Goal: Task Accomplishment & Management: Manage account settings

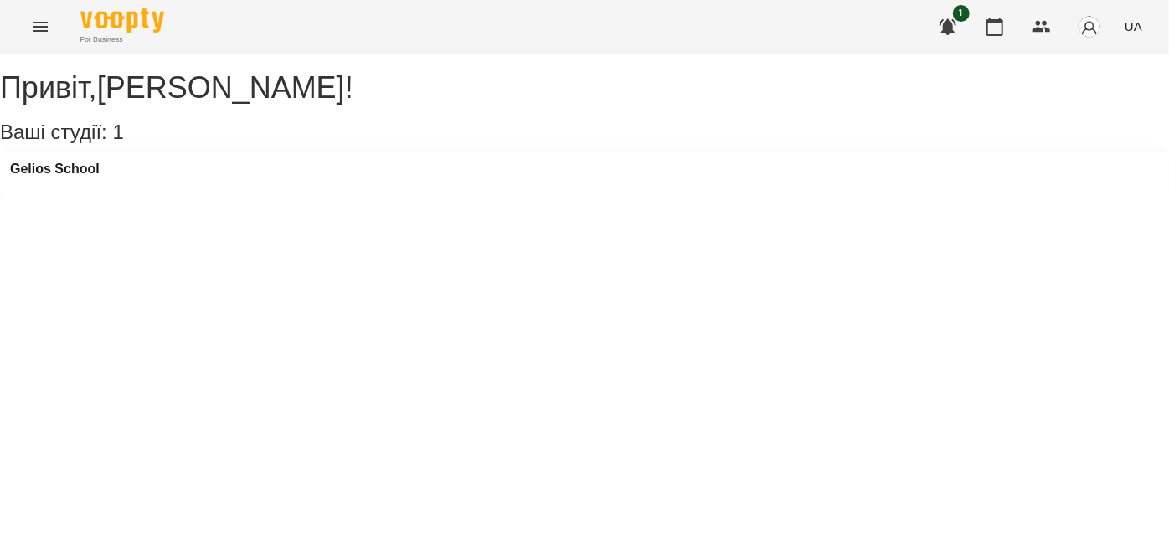
click at [15, 36] on div "For Business 1 UA" at bounding box center [584, 27] width 1169 height 54
click at [31, 33] on icon "Menu" at bounding box center [40, 27] width 20 height 20
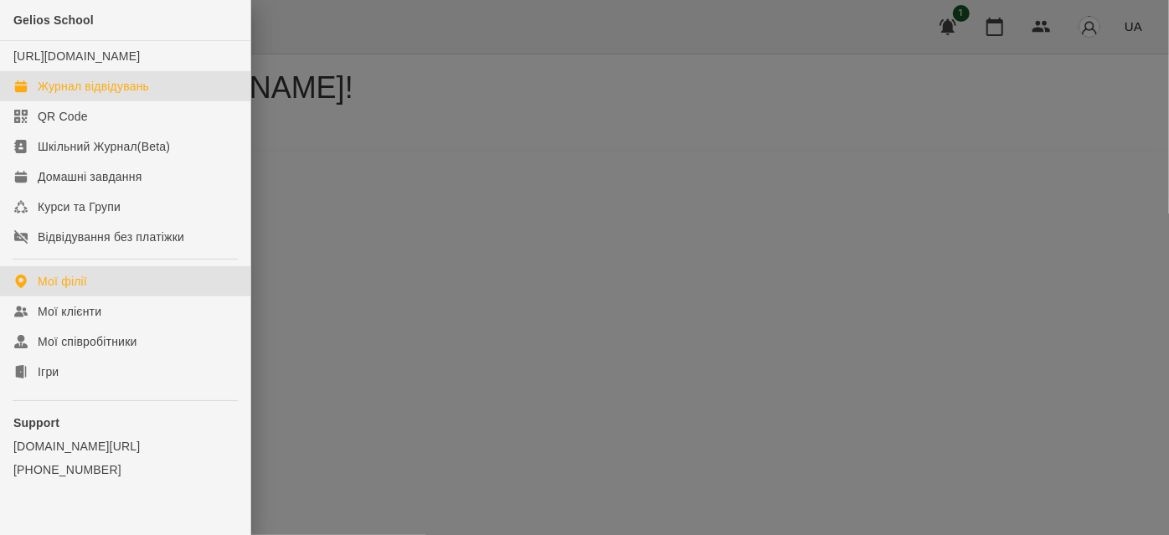
click at [58, 95] on div "Журнал відвідувань" at bounding box center [93, 86] width 111 height 17
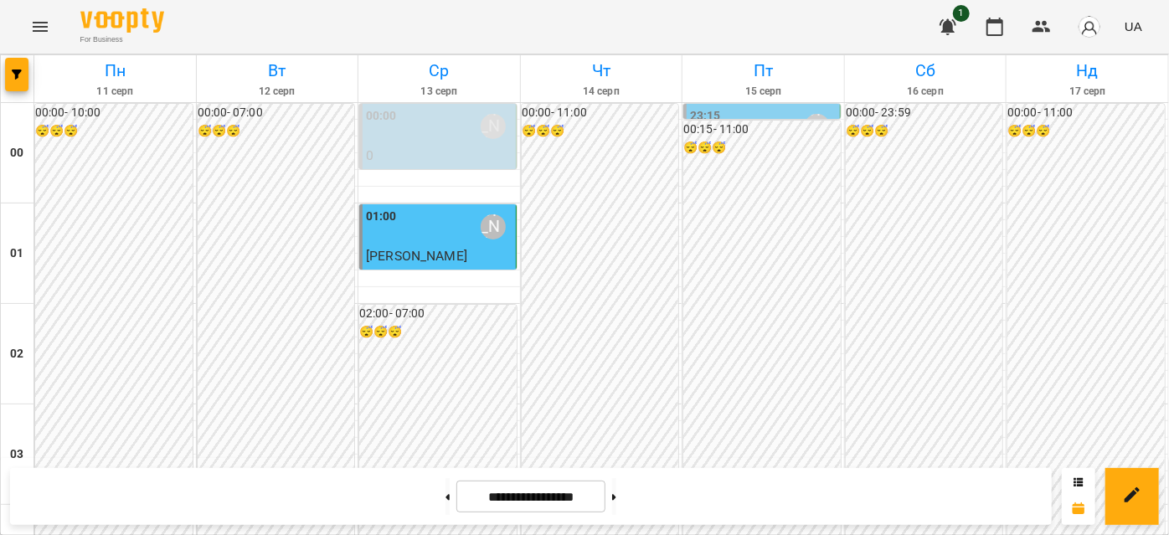
scroll to position [1675, 0]
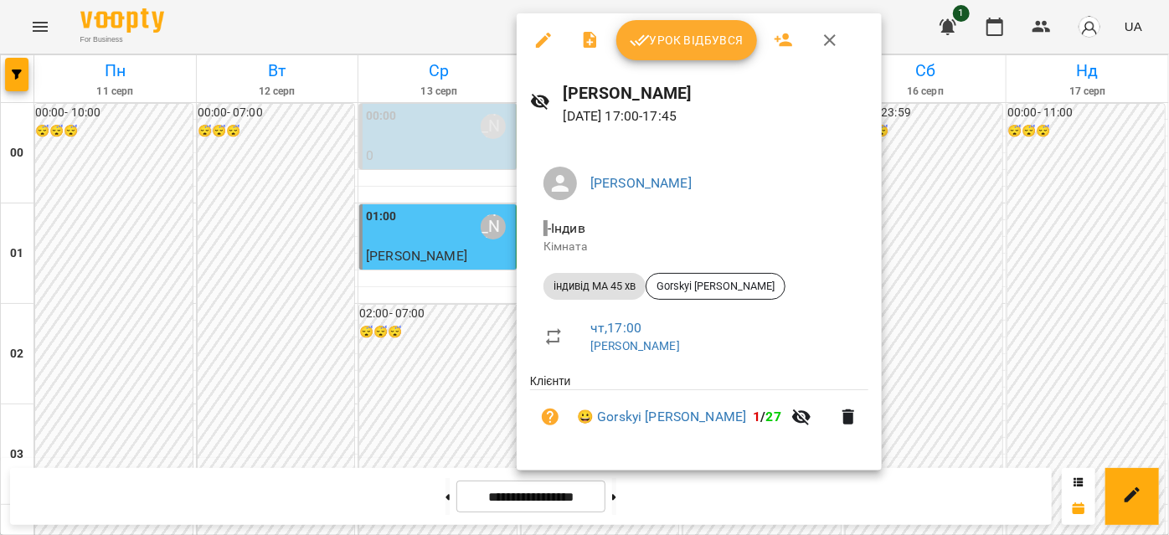
click at [666, 45] on span "Урок відбувся" at bounding box center [687, 40] width 114 height 20
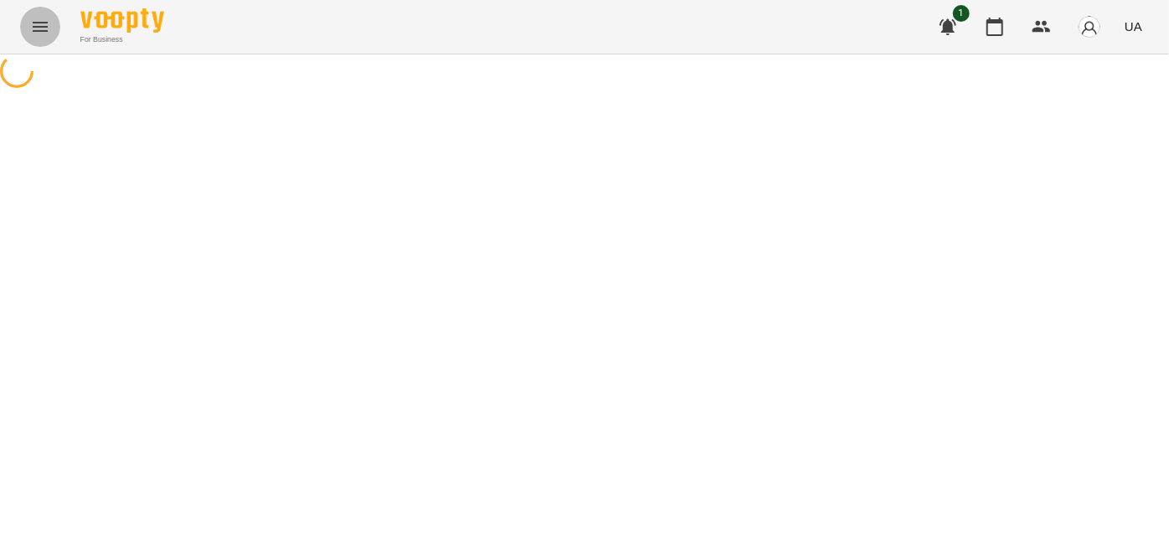
click at [31, 44] on button "Menu" at bounding box center [40, 27] width 40 height 40
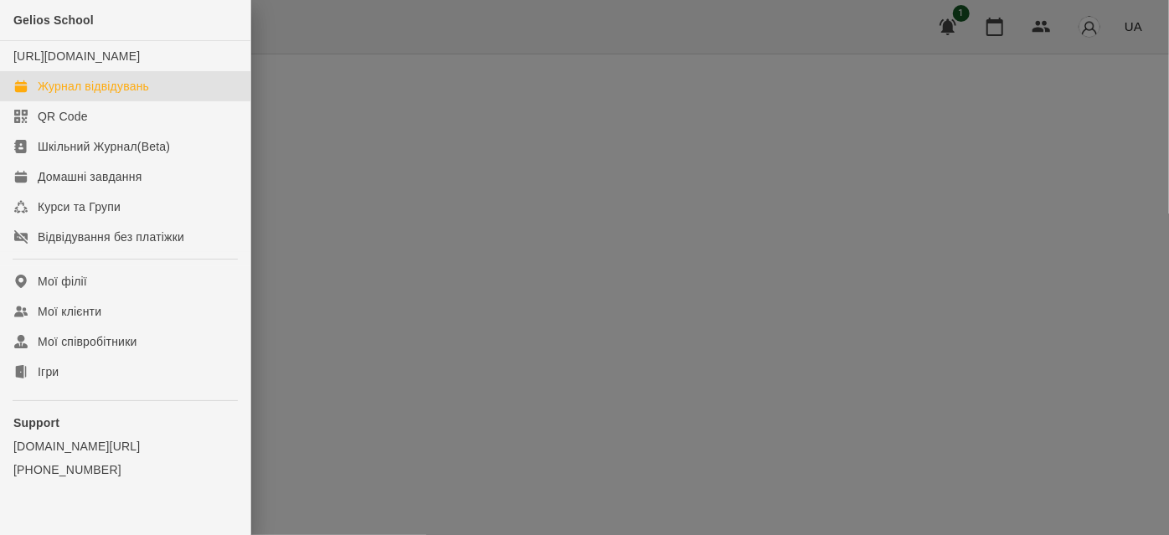
click at [66, 95] on div "Журнал відвідувань" at bounding box center [93, 86] width 111 height 17
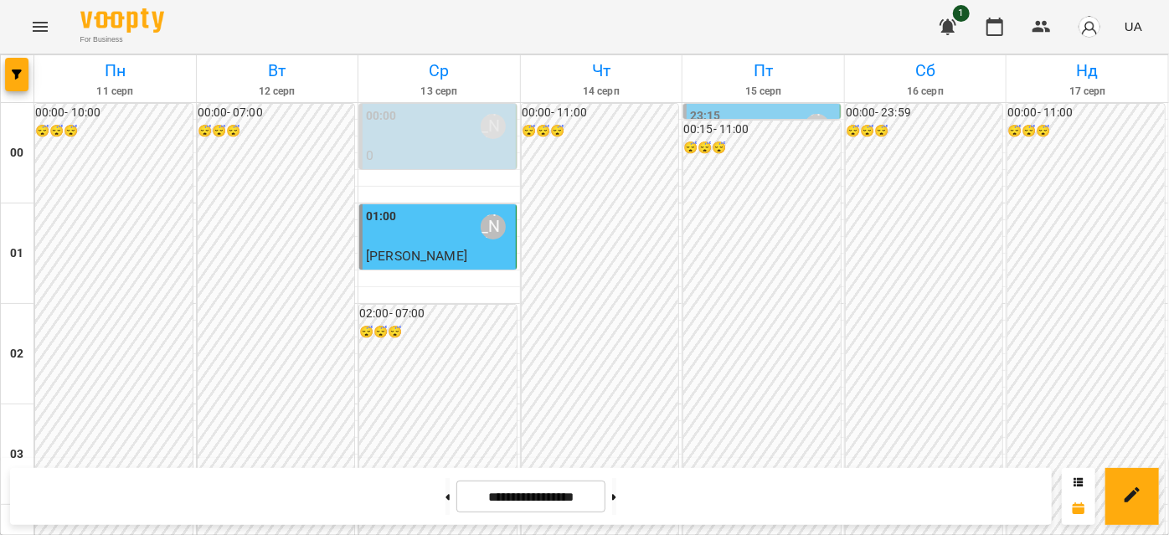
scroll to position [1598, 0]
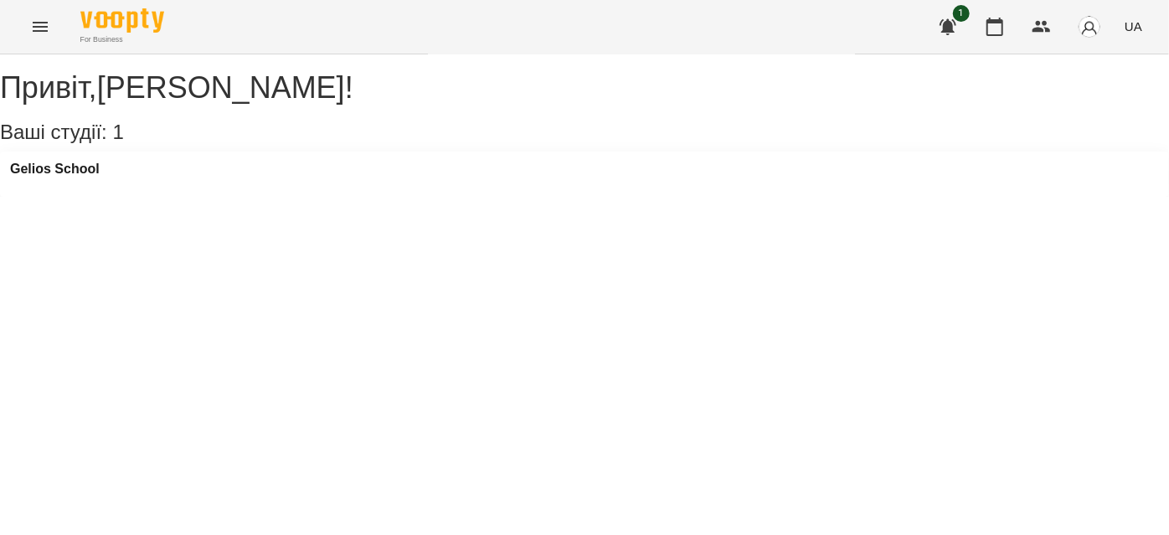
click at [55, 25] on button "Menu" at bounding box center [40, 27] width 40 height 40
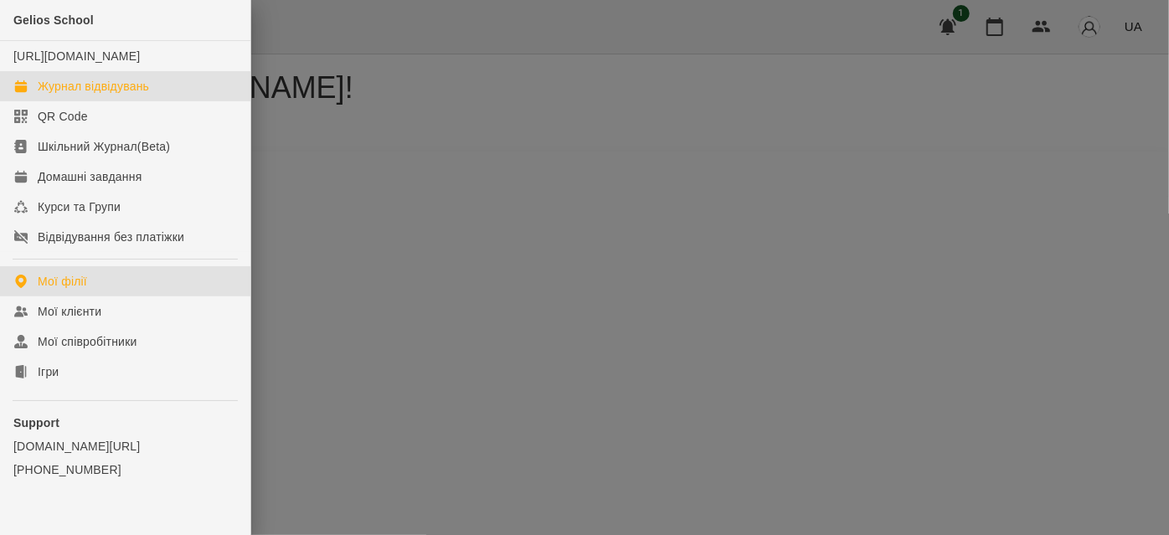
click at [106, 95] on div "Журнал відвідувань" at bounding box center [93, 86] width 111 height 17
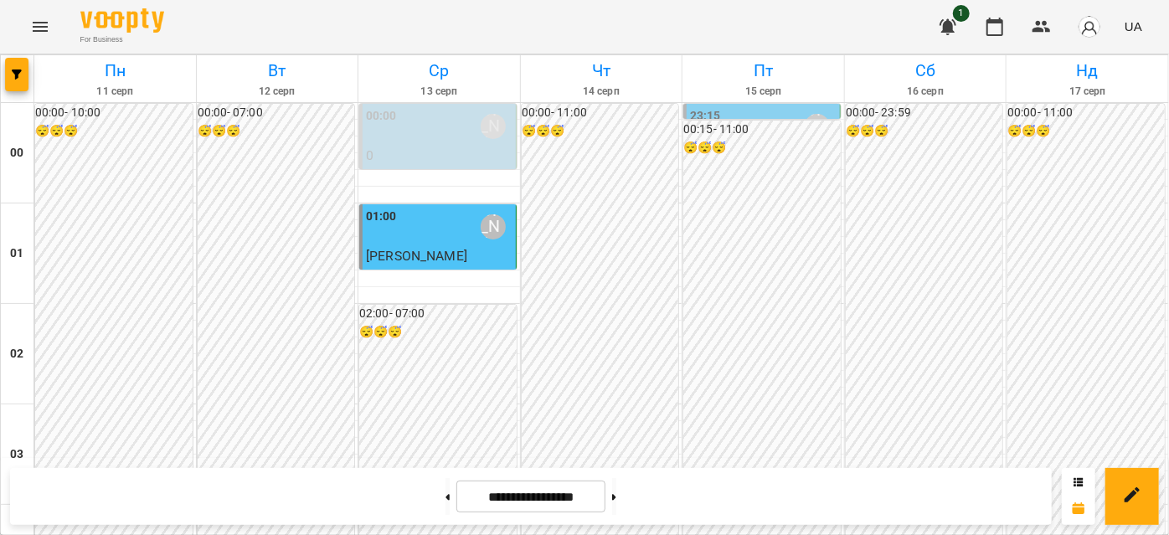
scroll to position [1675, 0]
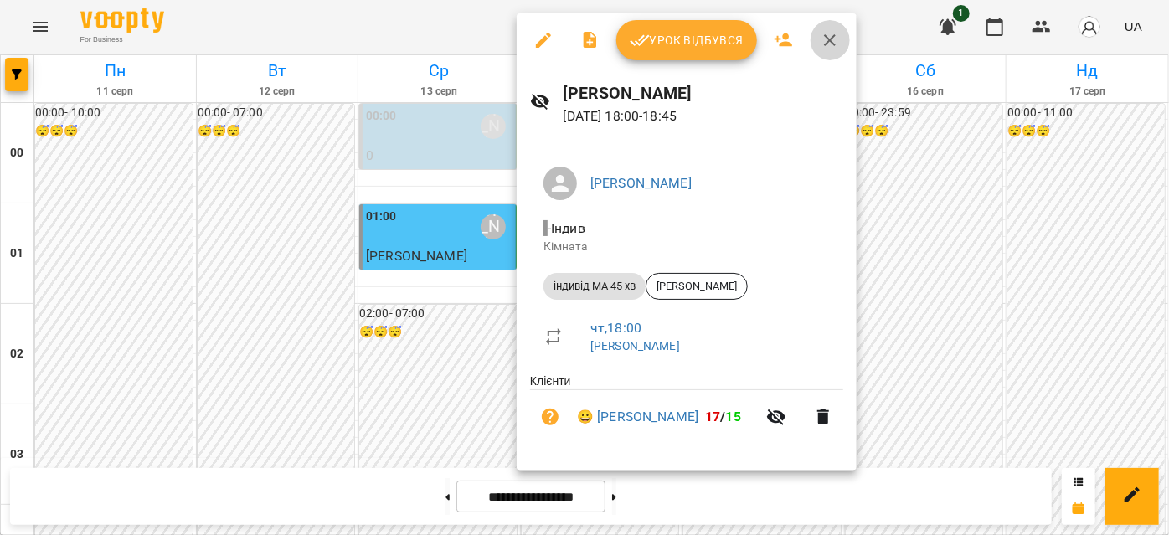
click at [826, 43] on icon "button" at bounding box center [830, 40] width 12 height 12
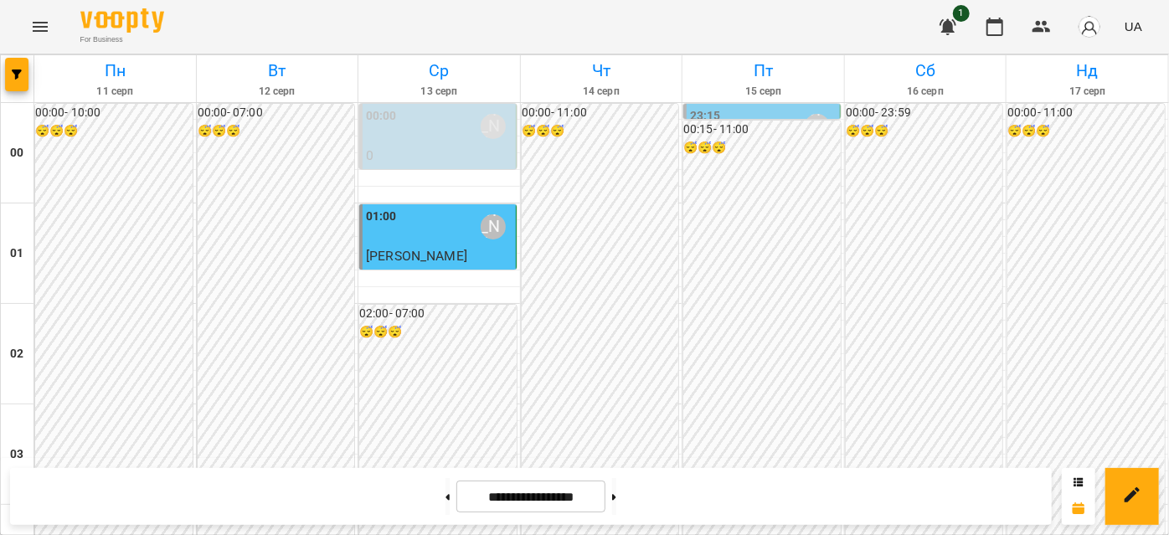
scroll to position [2054, 0]
